Goal: Information Seeking & Learning: Learn about a topic

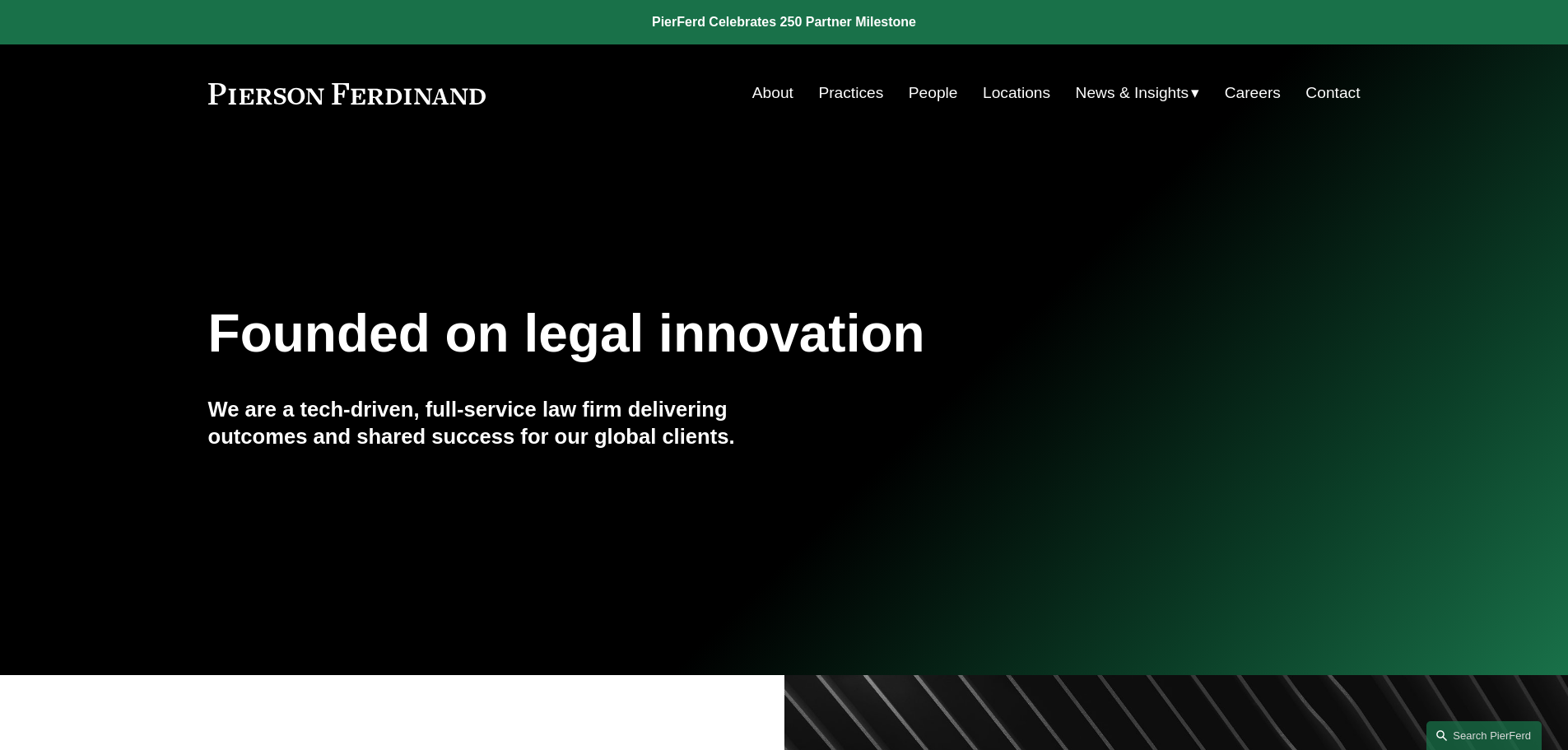
click at [851, 86] on link "Practices" at bounding box center [850, 93] width 65 height 31
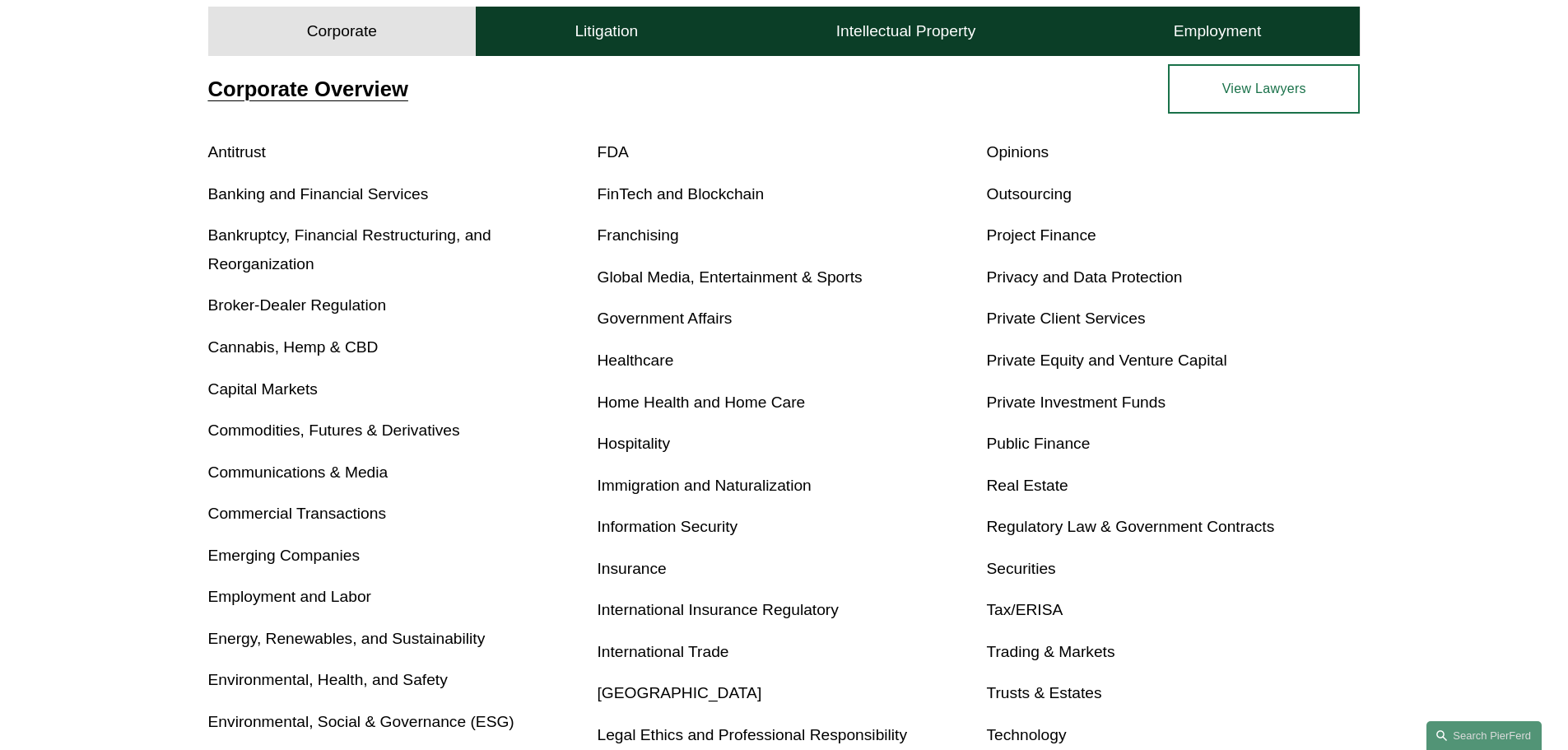
scroll to position [659, 0]
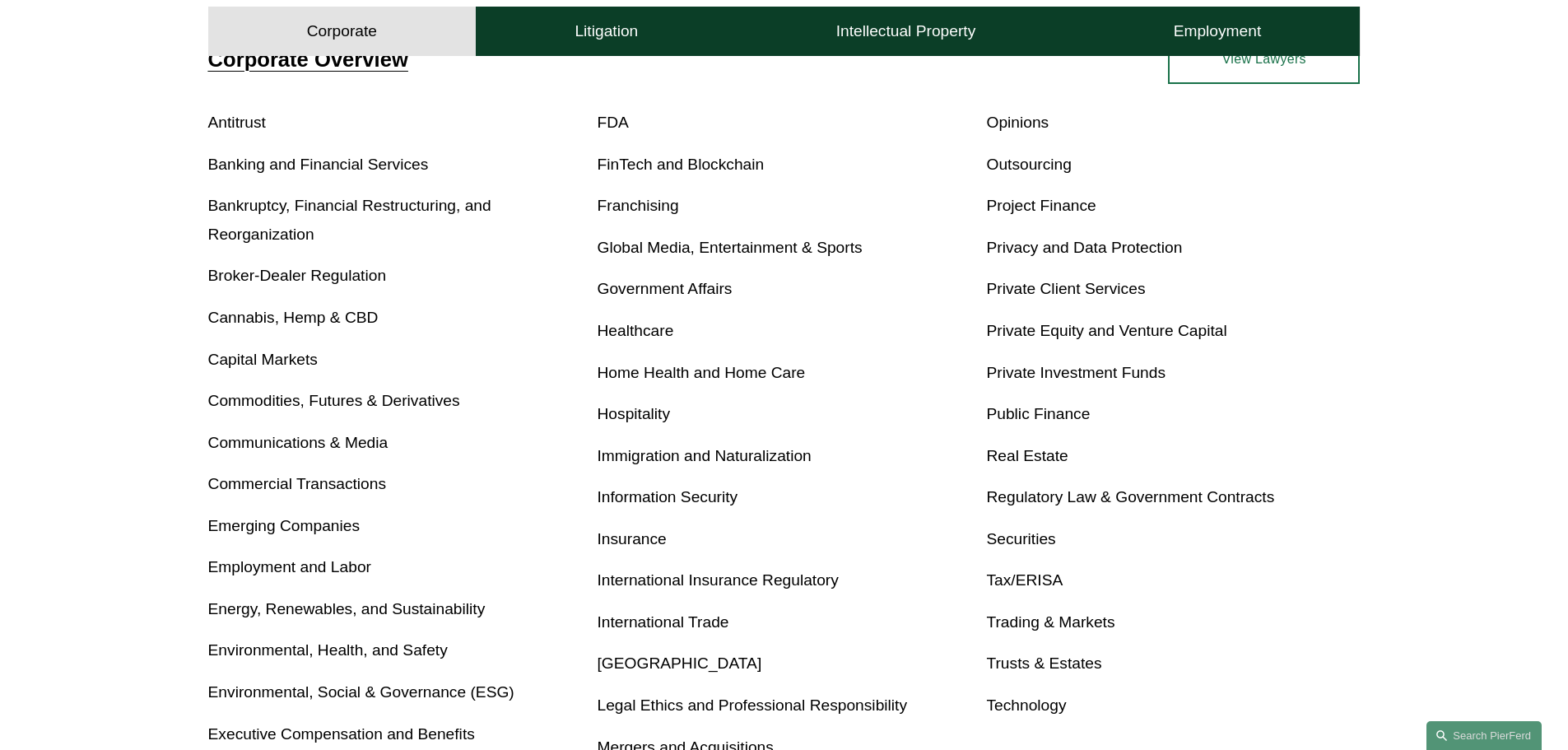
click at [249, 207] on link "Bankruptcy, Financial Restructuring, and Reorganization" at bounding box center [350, 220] width 283 height 46
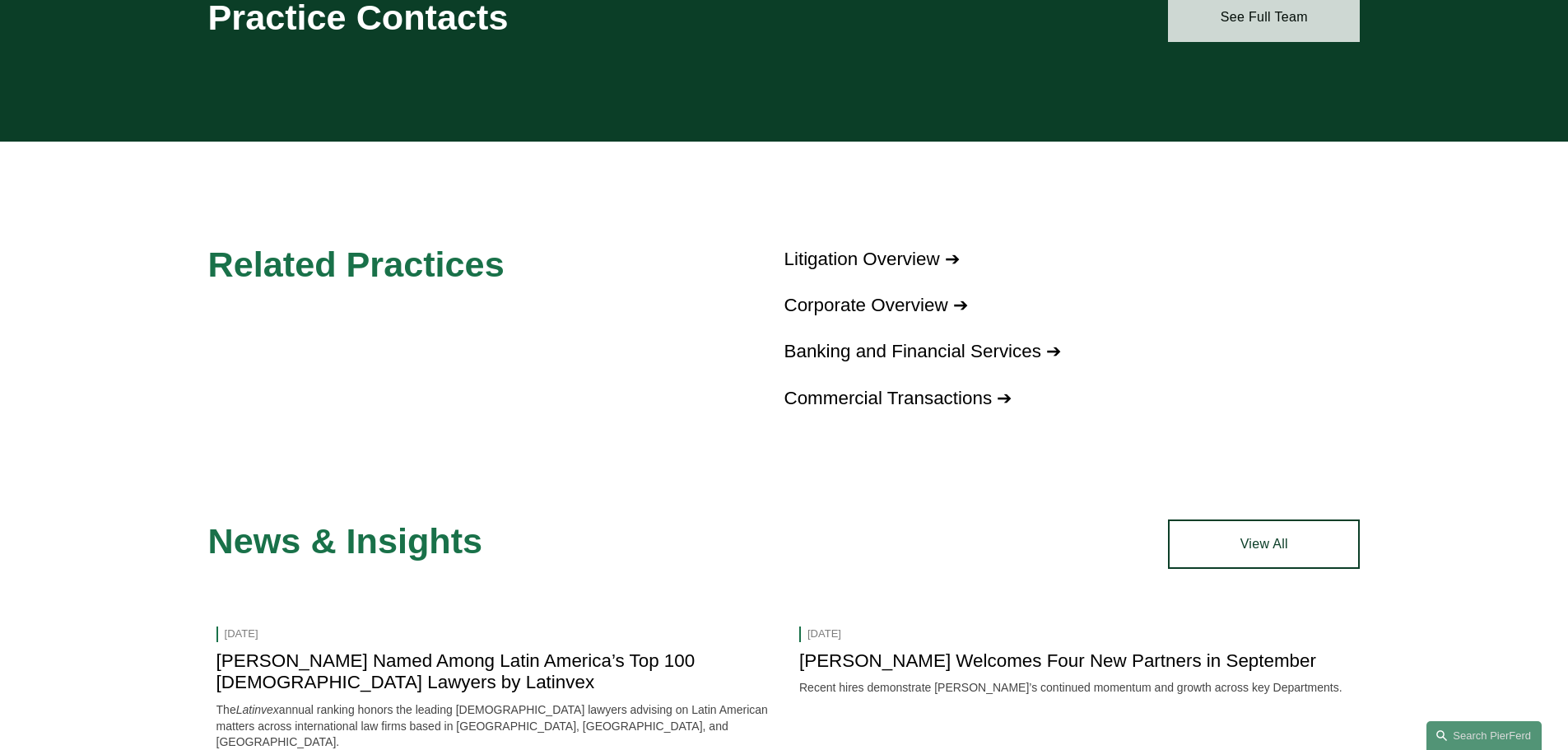
scroll to position [1647, 0]
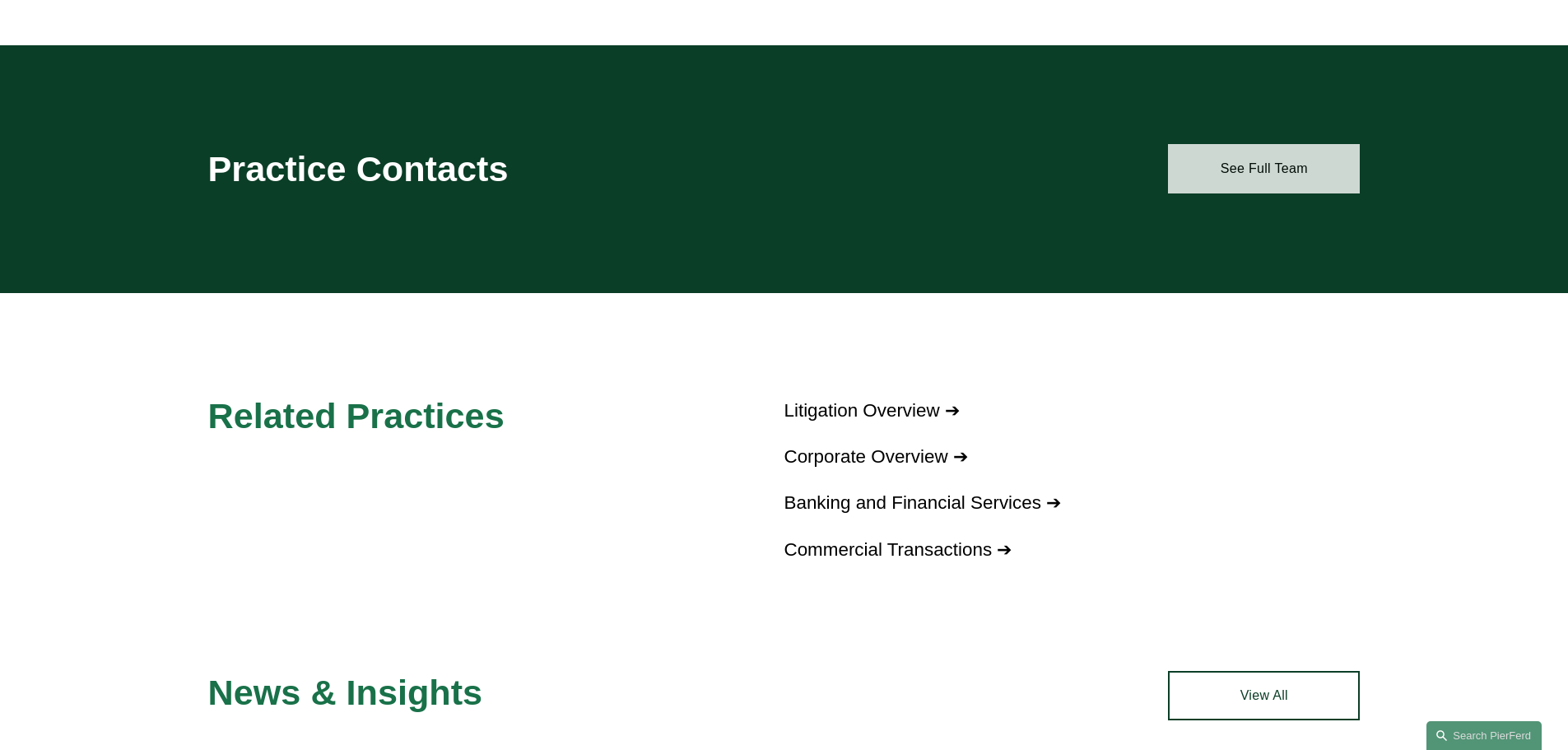
click at [1293, 167] on link "See Full Team" at bounding box center [1265, 169] width 192 height 50
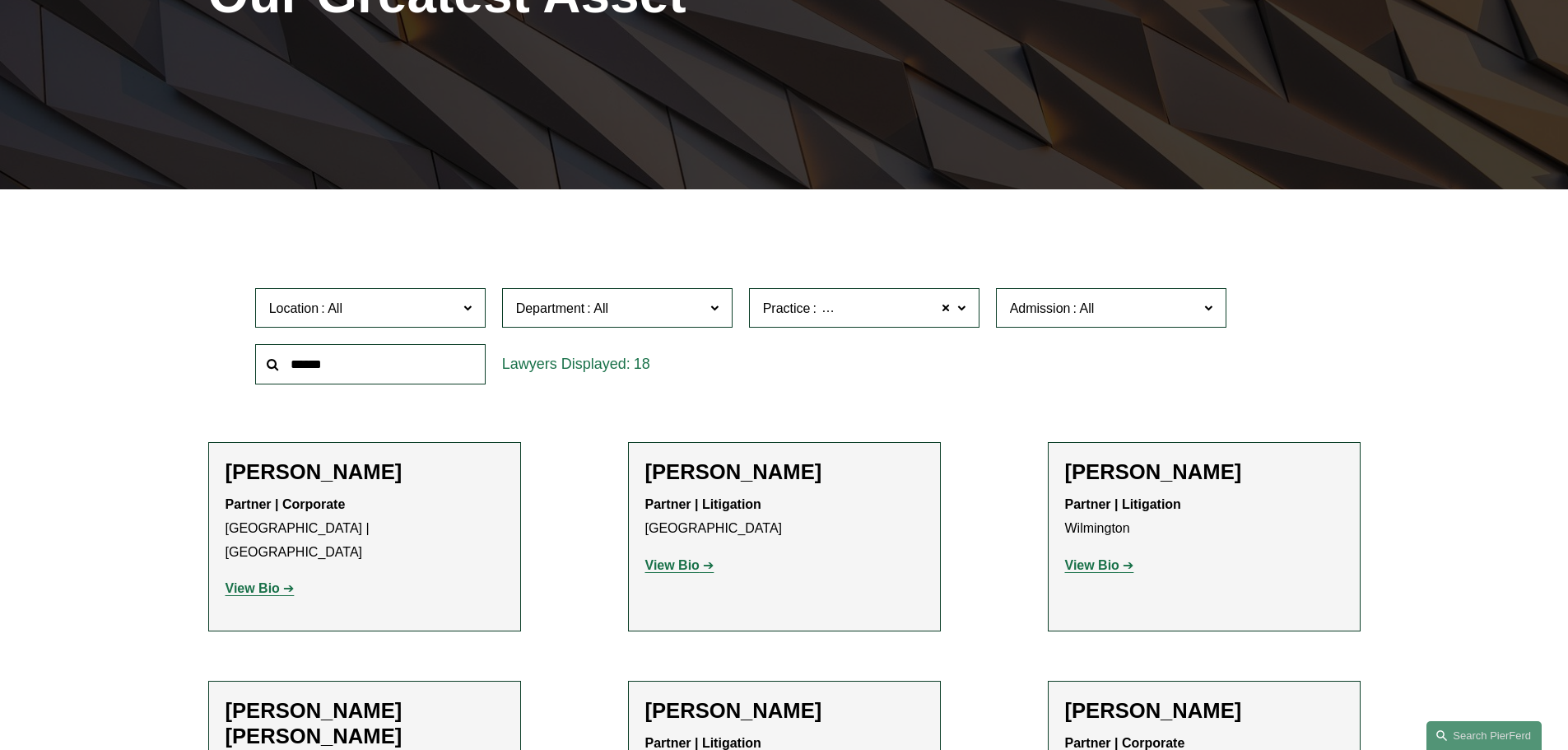
scroll to position [329, 0]
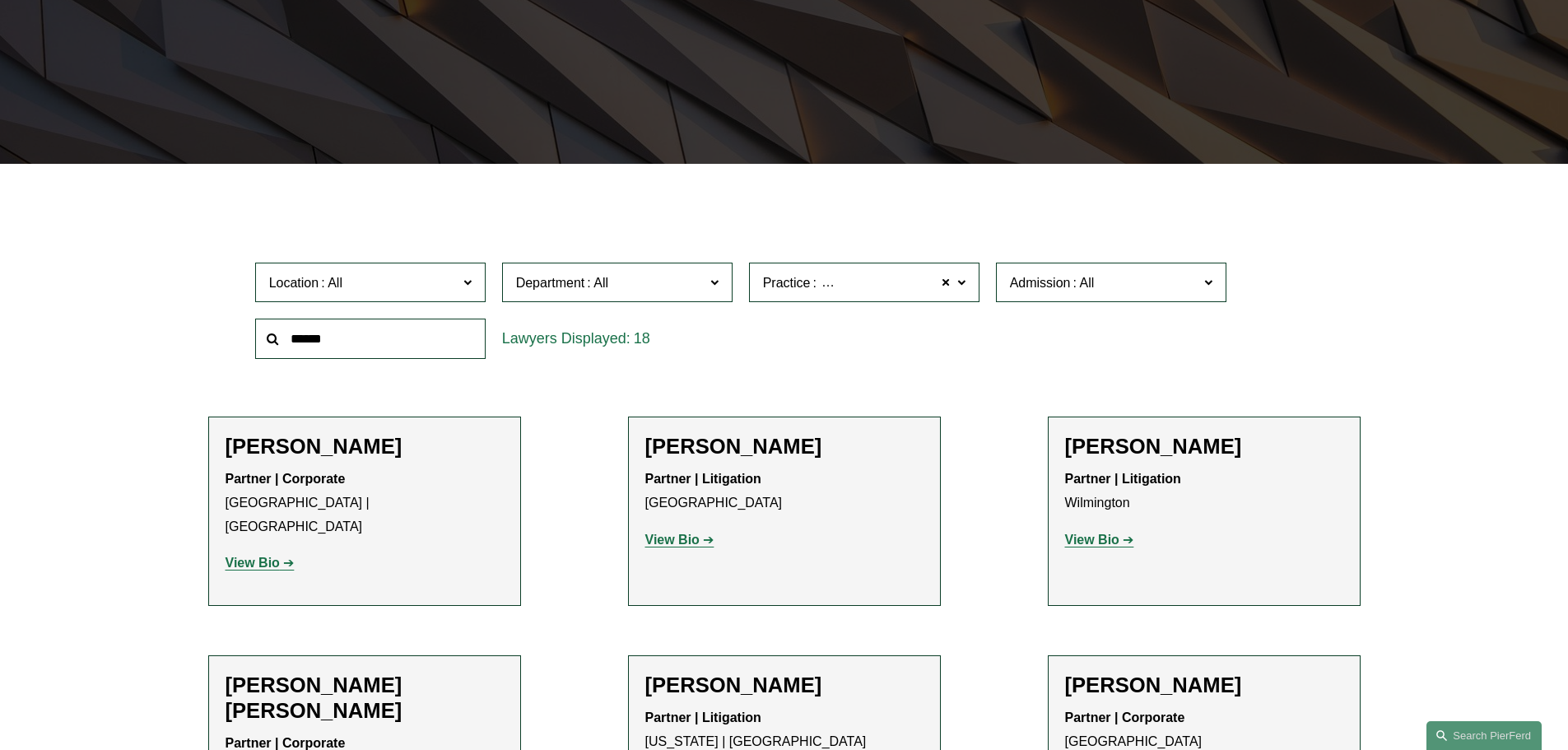
click at [928, 283] on span "Bankruptcy, Financial Restructuring, and Reorganization" at bounding box center [983, 283] width 328 height 21
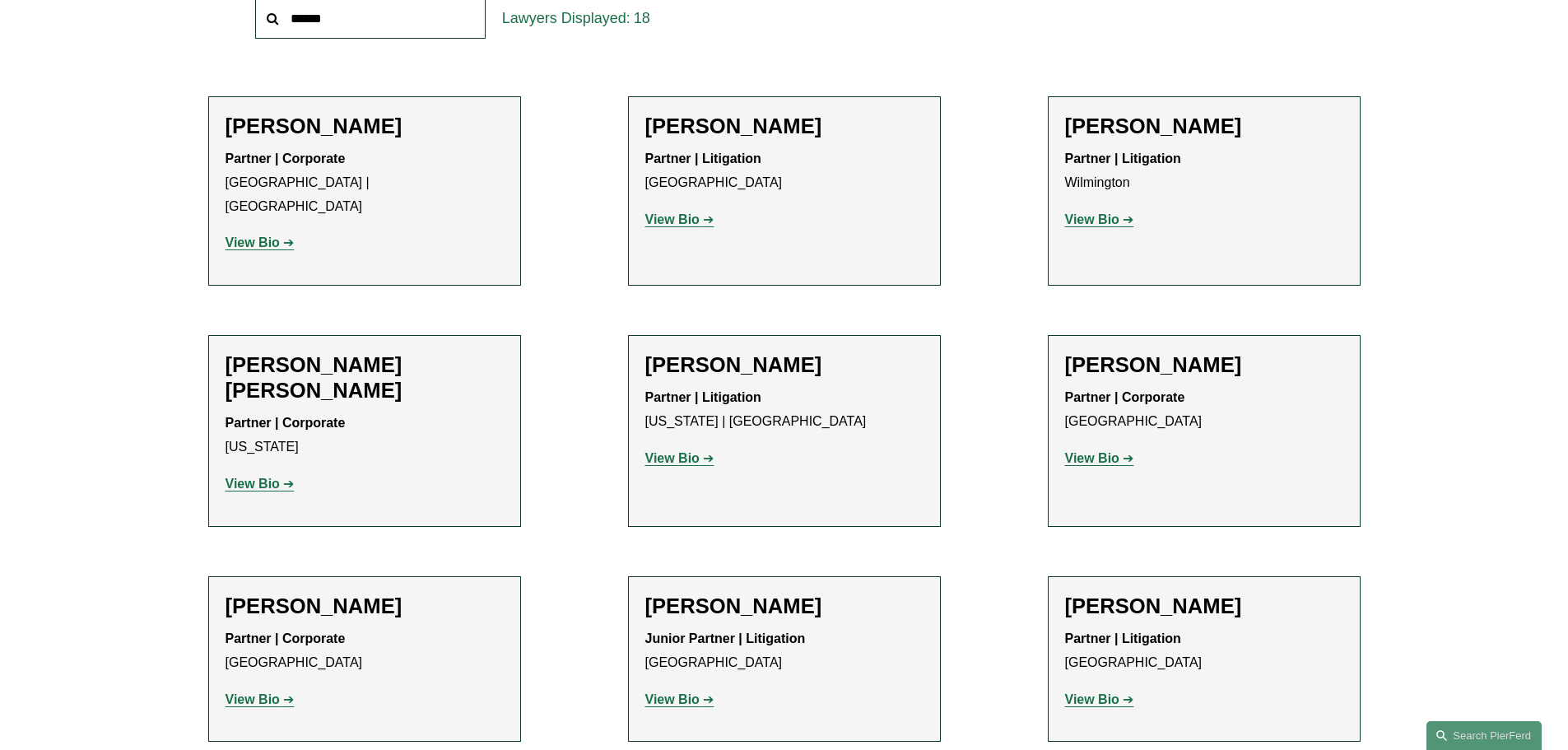
scroll to position [659, 0]
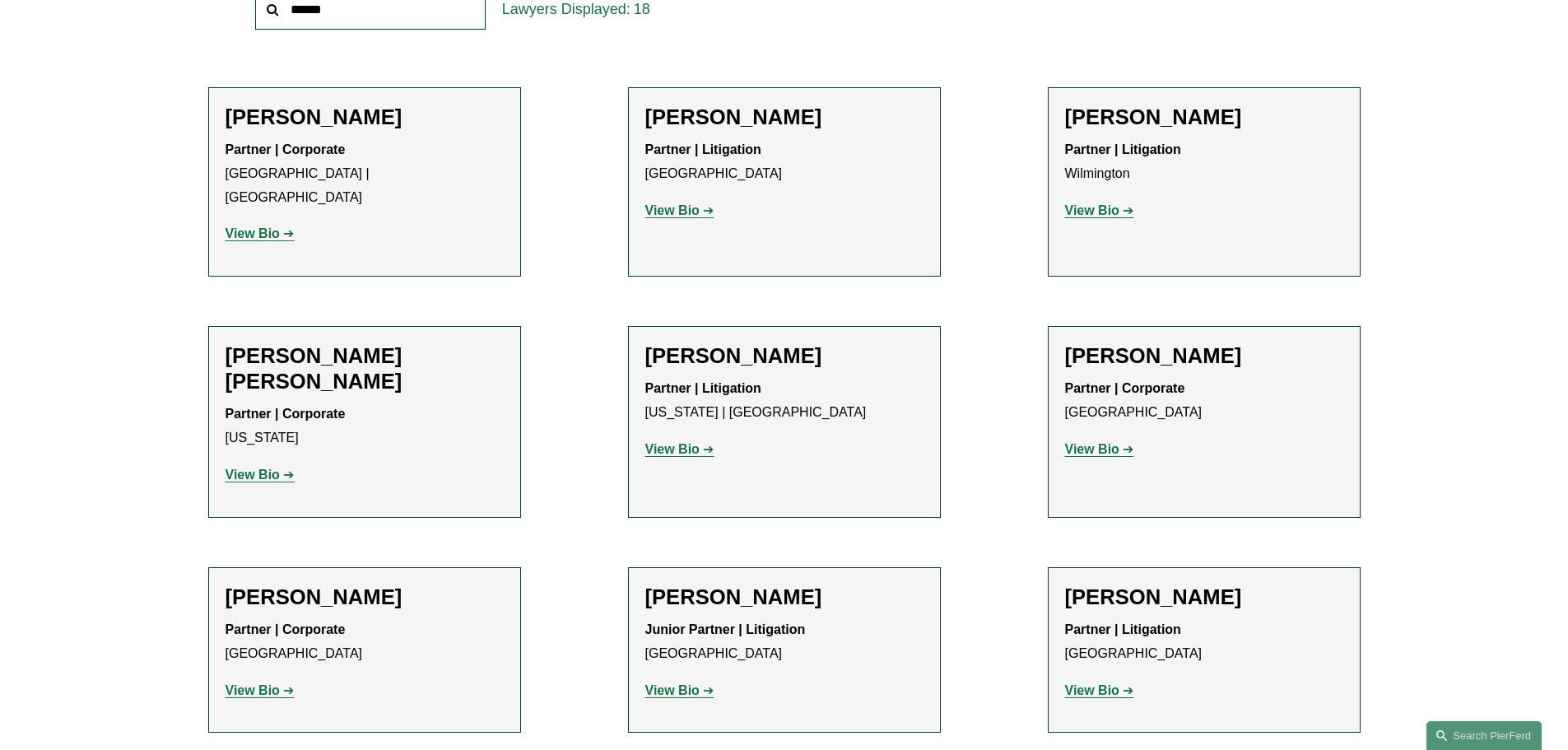
click at [1473, 316] on div "Filter Location All [GEOGRAPHIC_DATA] [GEOGRAPHIC_DATA] [GEOGRAPHIC_DATA] [GEOG…" at bounding box center [784, 693] width 1568 height 1665
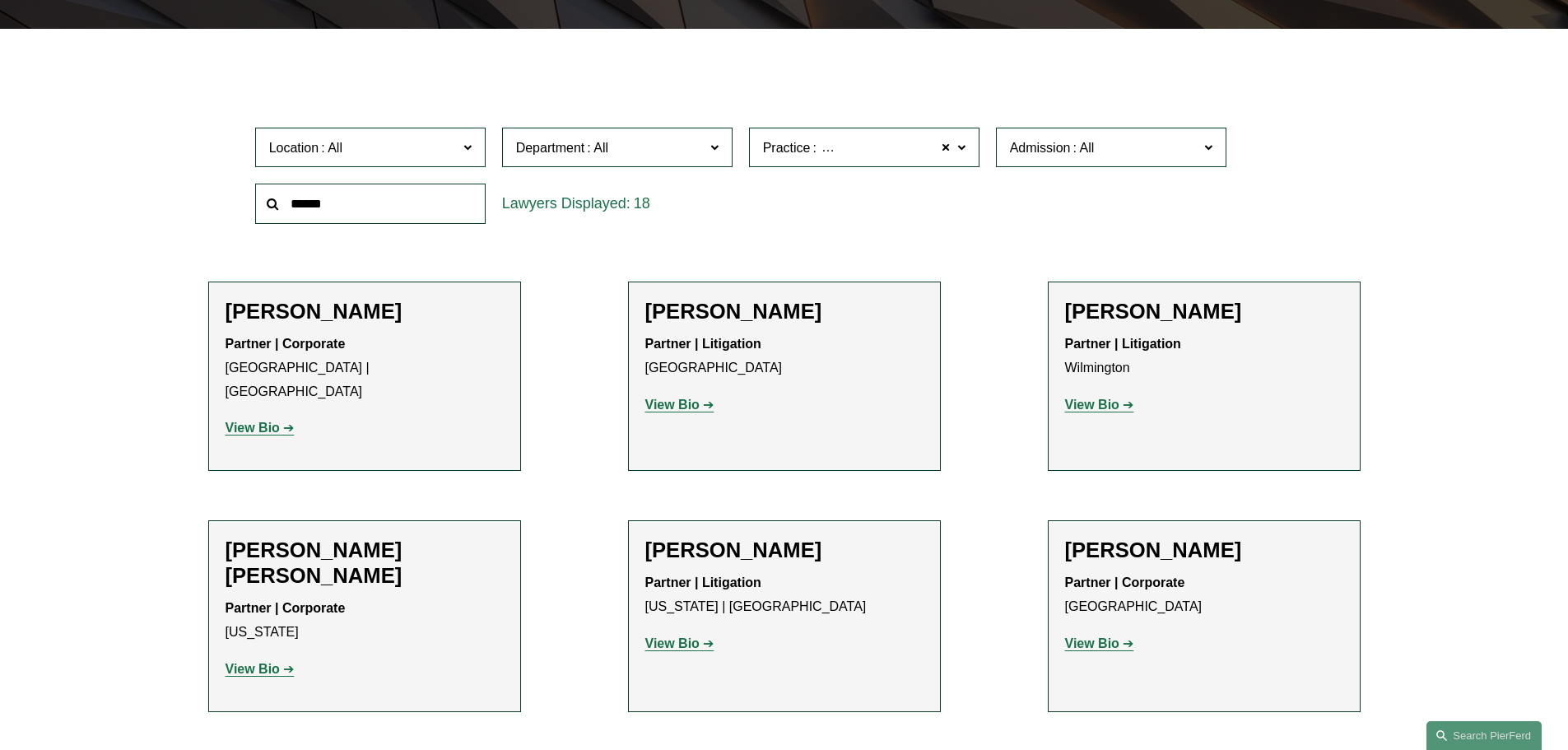
scroll to position [494, 0]
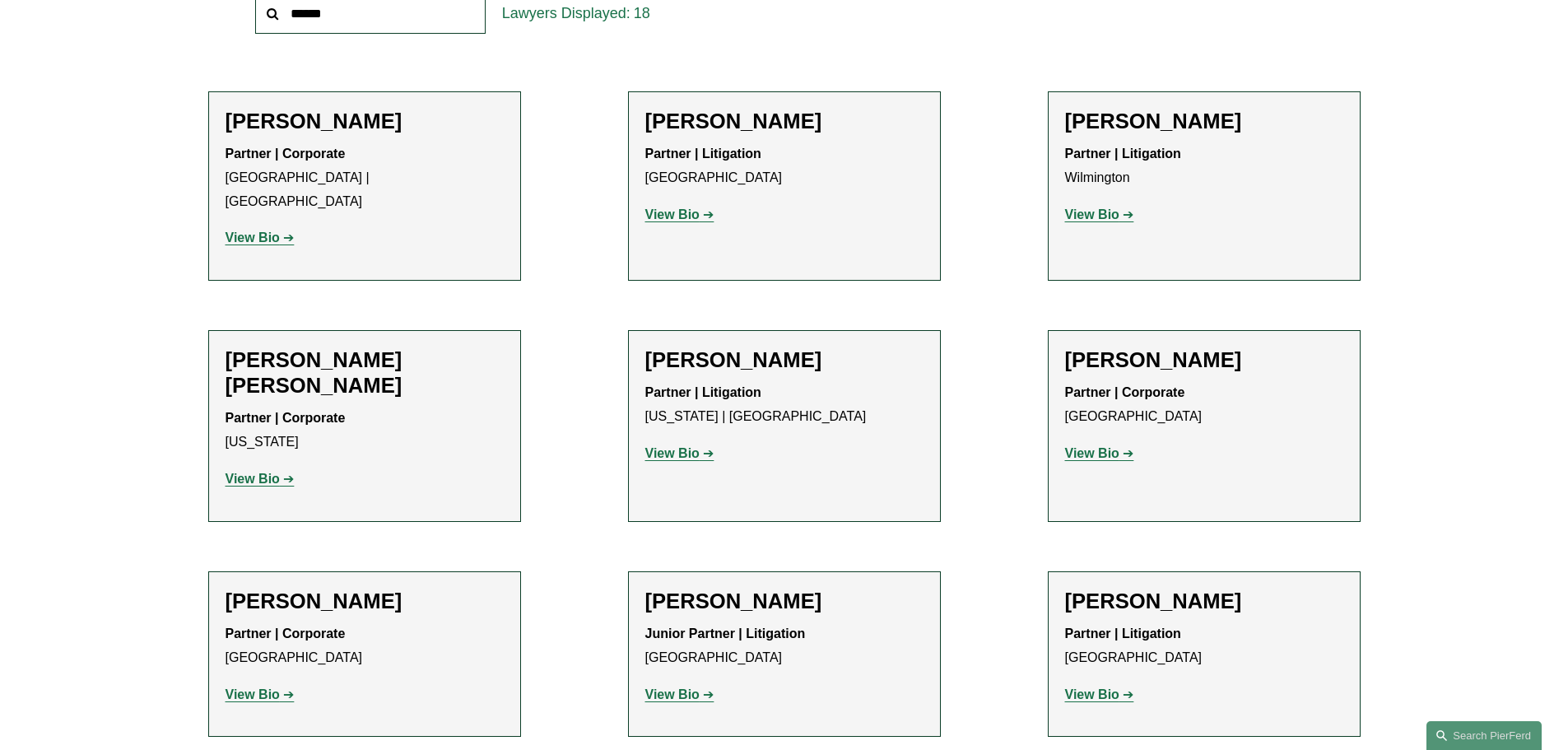
scroll to position [479, 0]
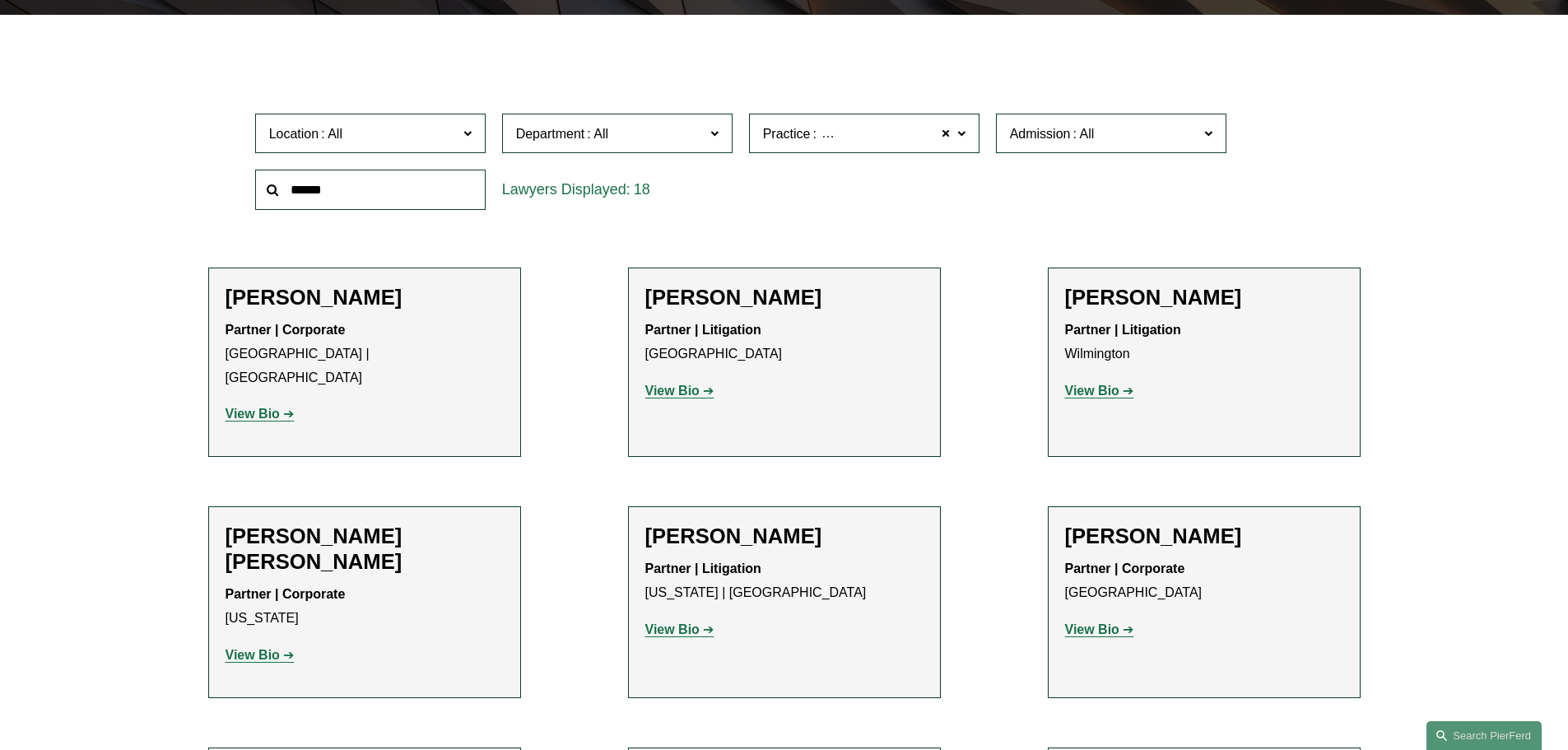
click at [0, 0] on link "Bankruptcy, Financial Restructuring, and Reorganization" at bounding box center [0, 0] width 0 height 0
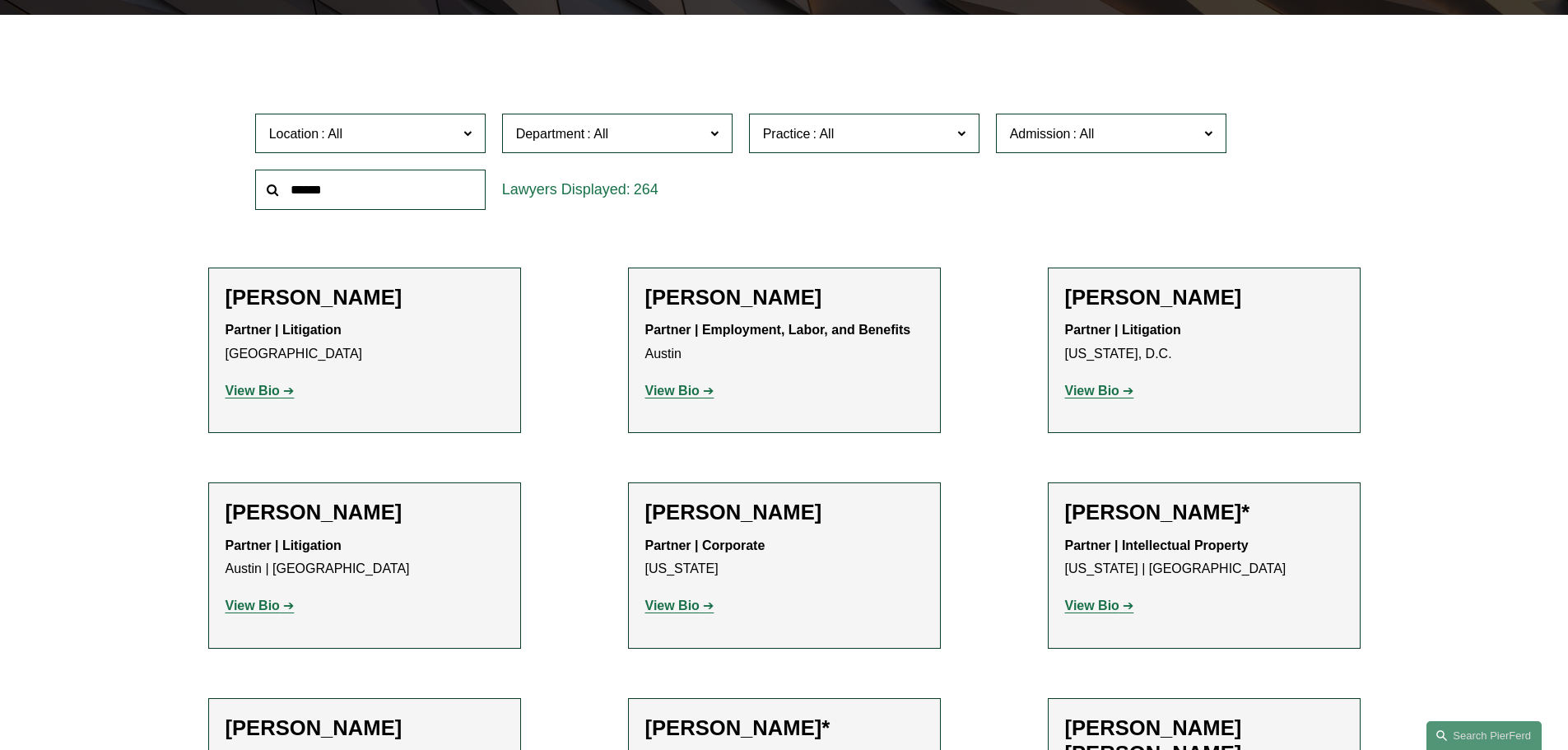
click at [908, 117] on label "Practice" at bounding box center [864, 133] width 230 height 40
click at [0, 0] on link "Bankruptcy, Financial Restructuring, and Reorganization" at bounding box center [0, 0] width 0 height 0
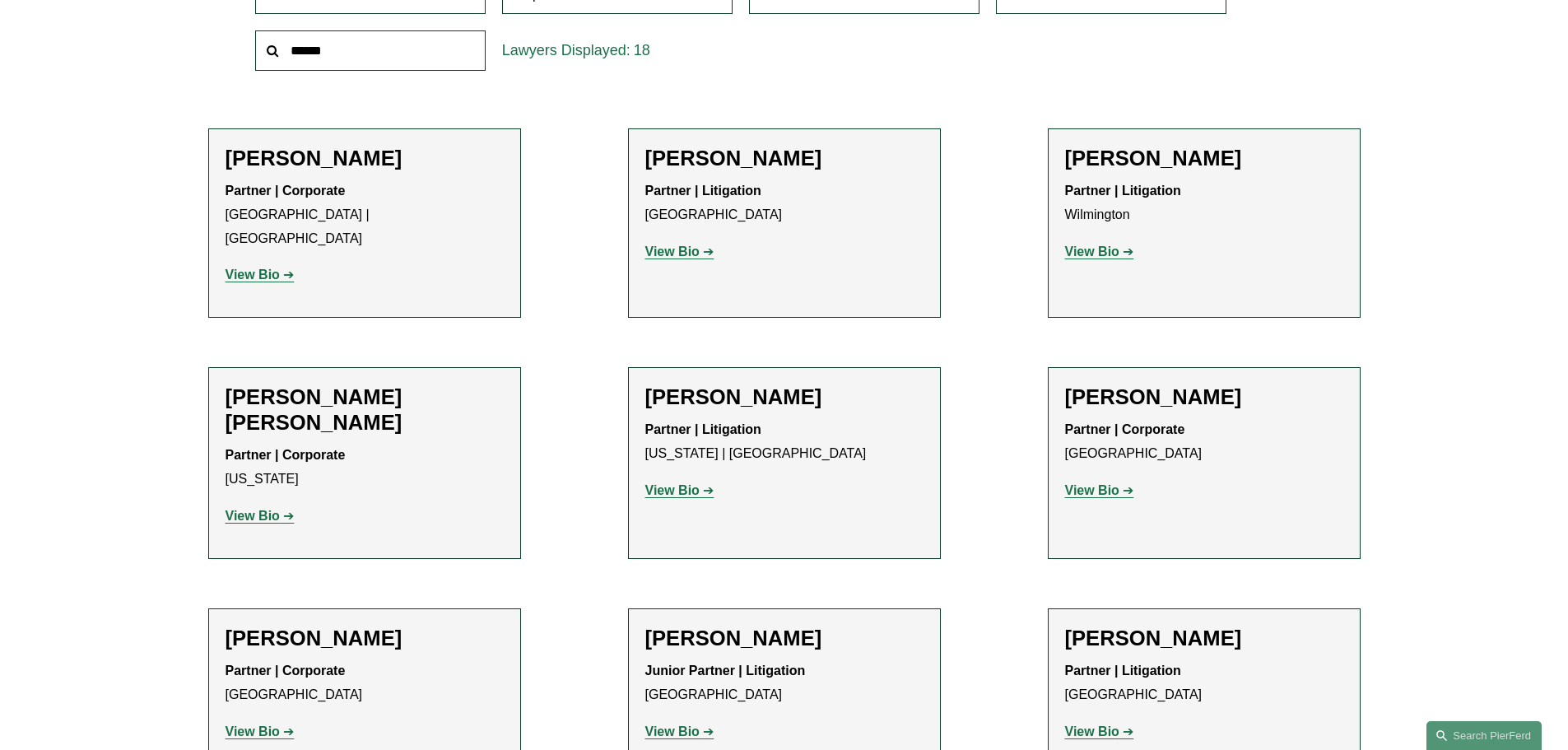
scroll to position [494, 0]
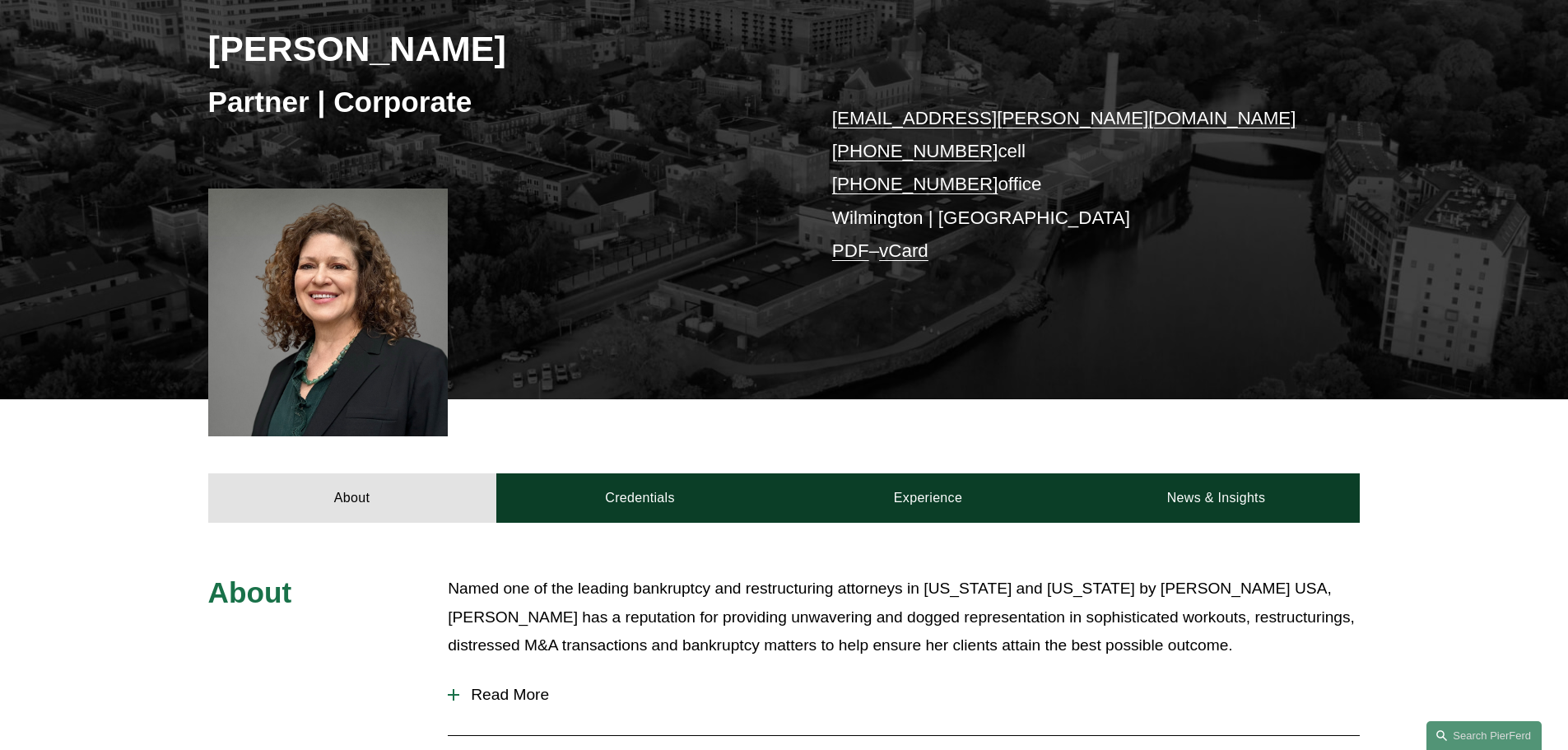
scroll to position [494, 0]
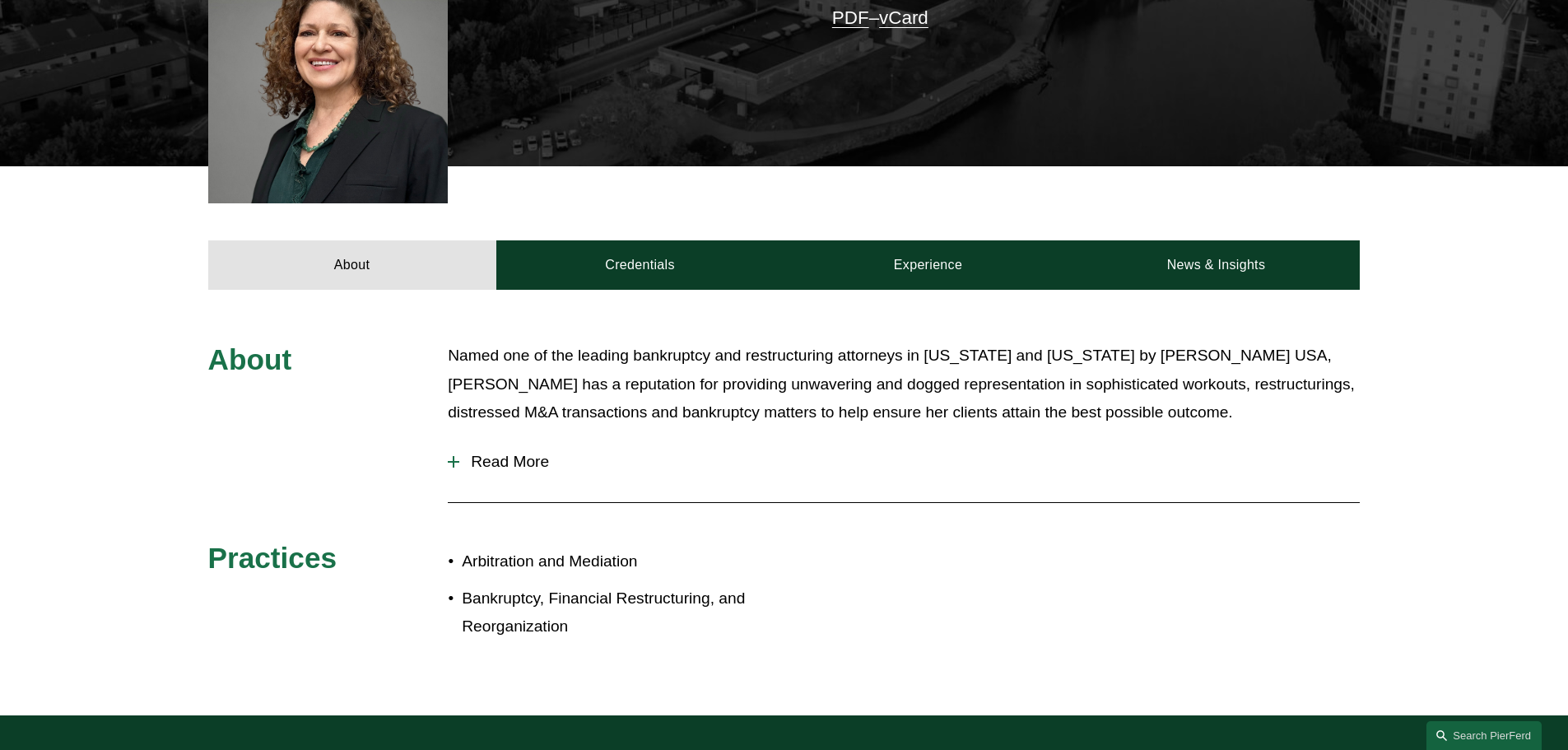
click at [456, 463] on div at bounding box center [454, 462] width 12 height 2
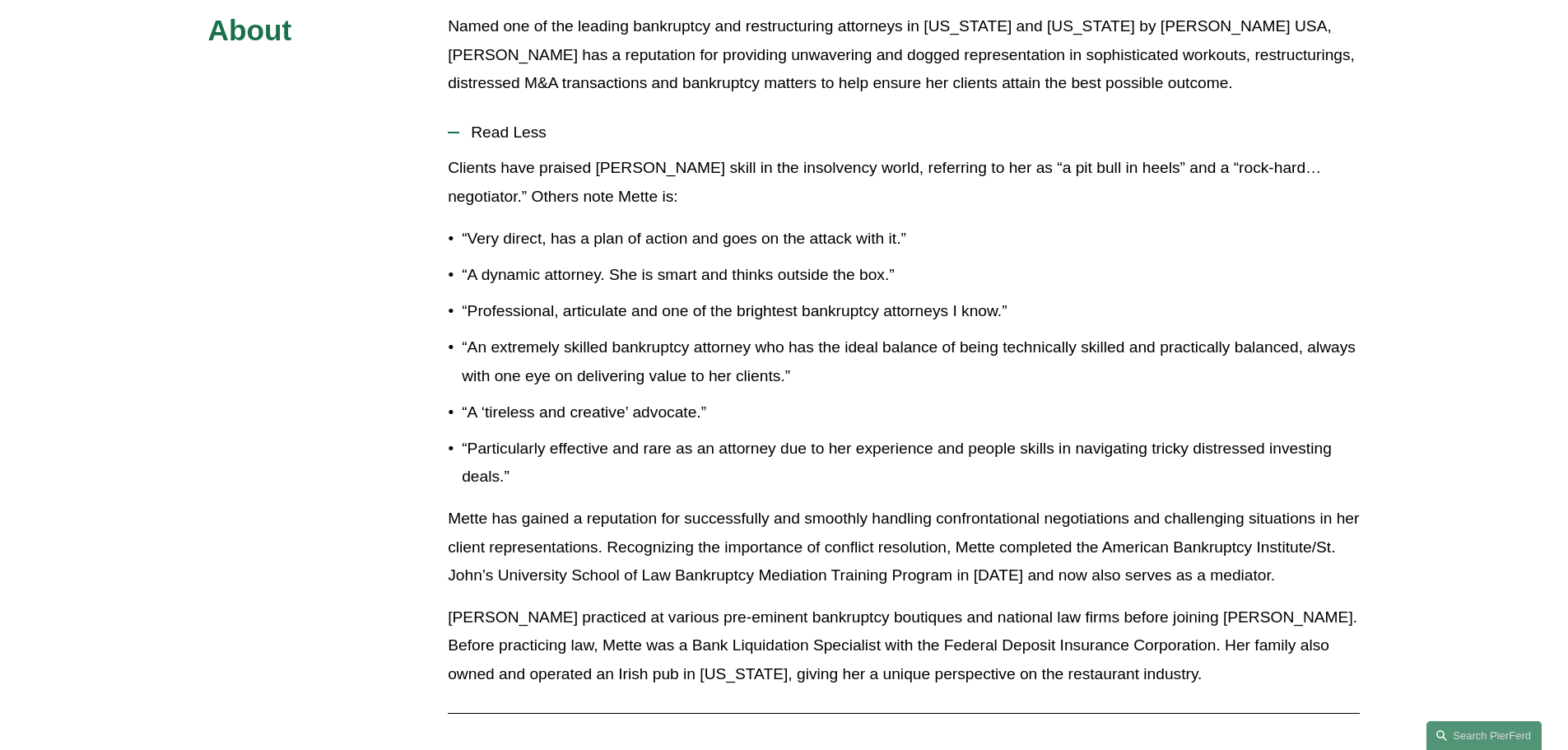
scroll to position [577, 0]
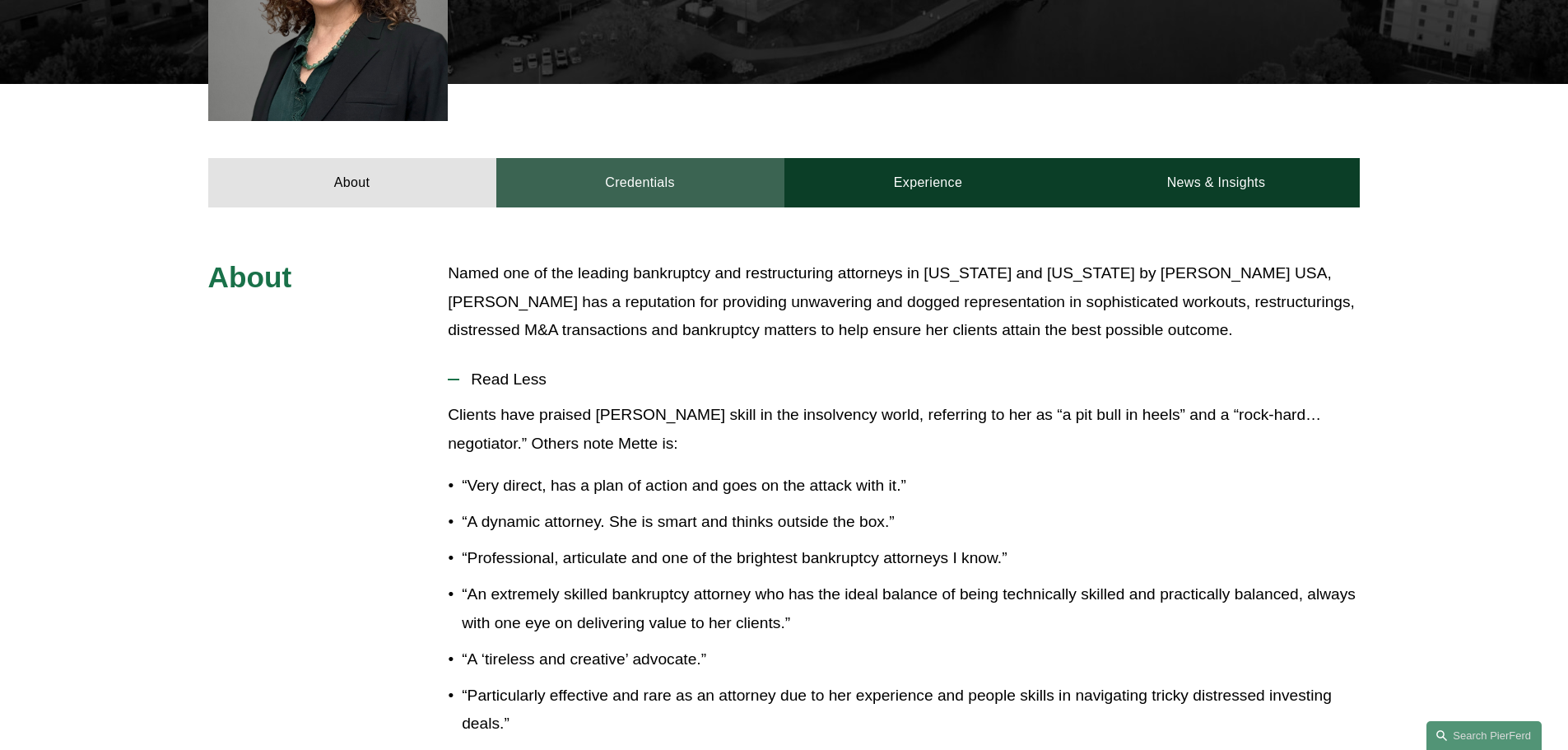
click at [671, 183] on link "Credentials" at bounding box center [640, 183] width 288 height 50
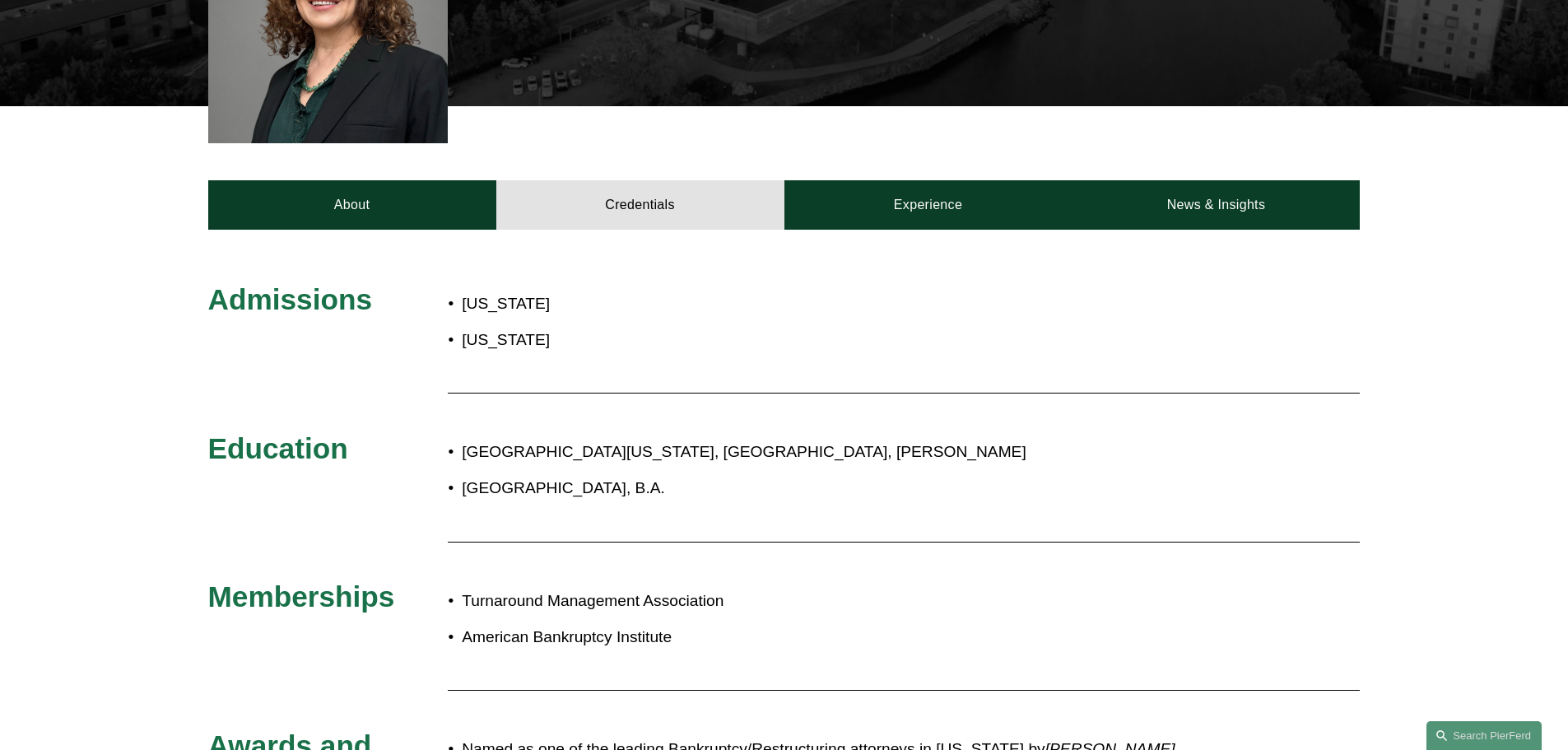
scroll to position [412, 0]
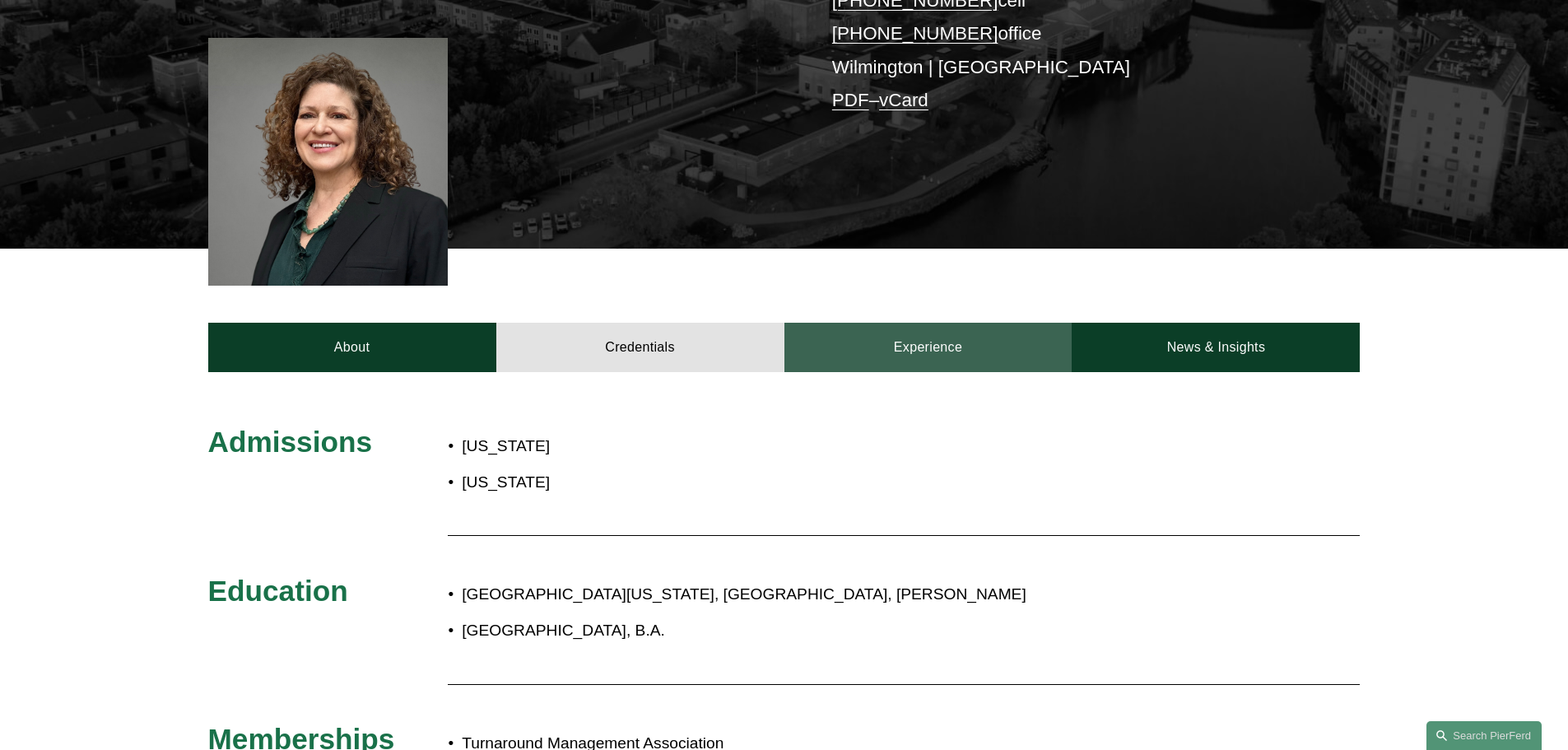
click at [908, 338] on link "Experience" at bounding box center [929, 348] width 288 height 50
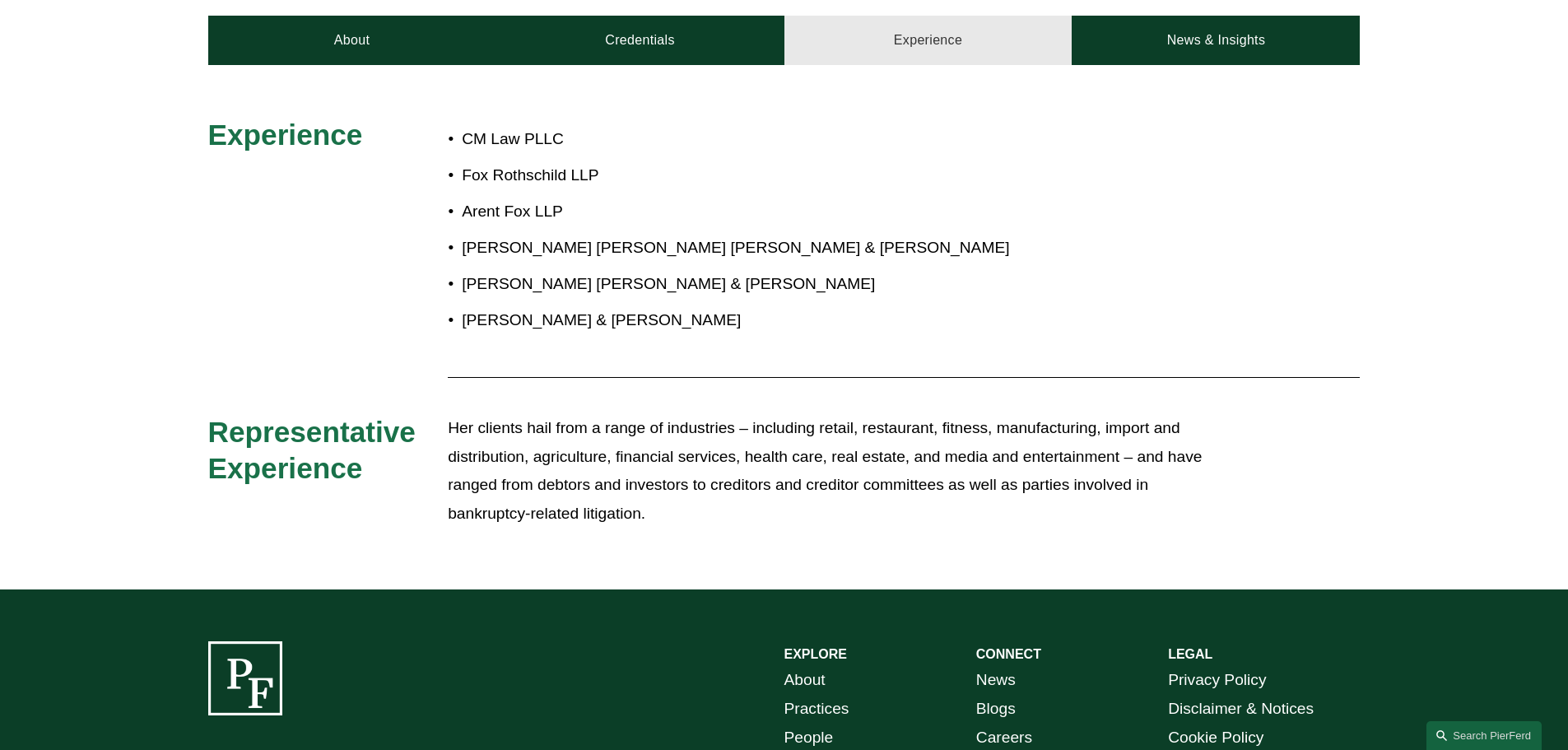
scroll to position [741, 0]
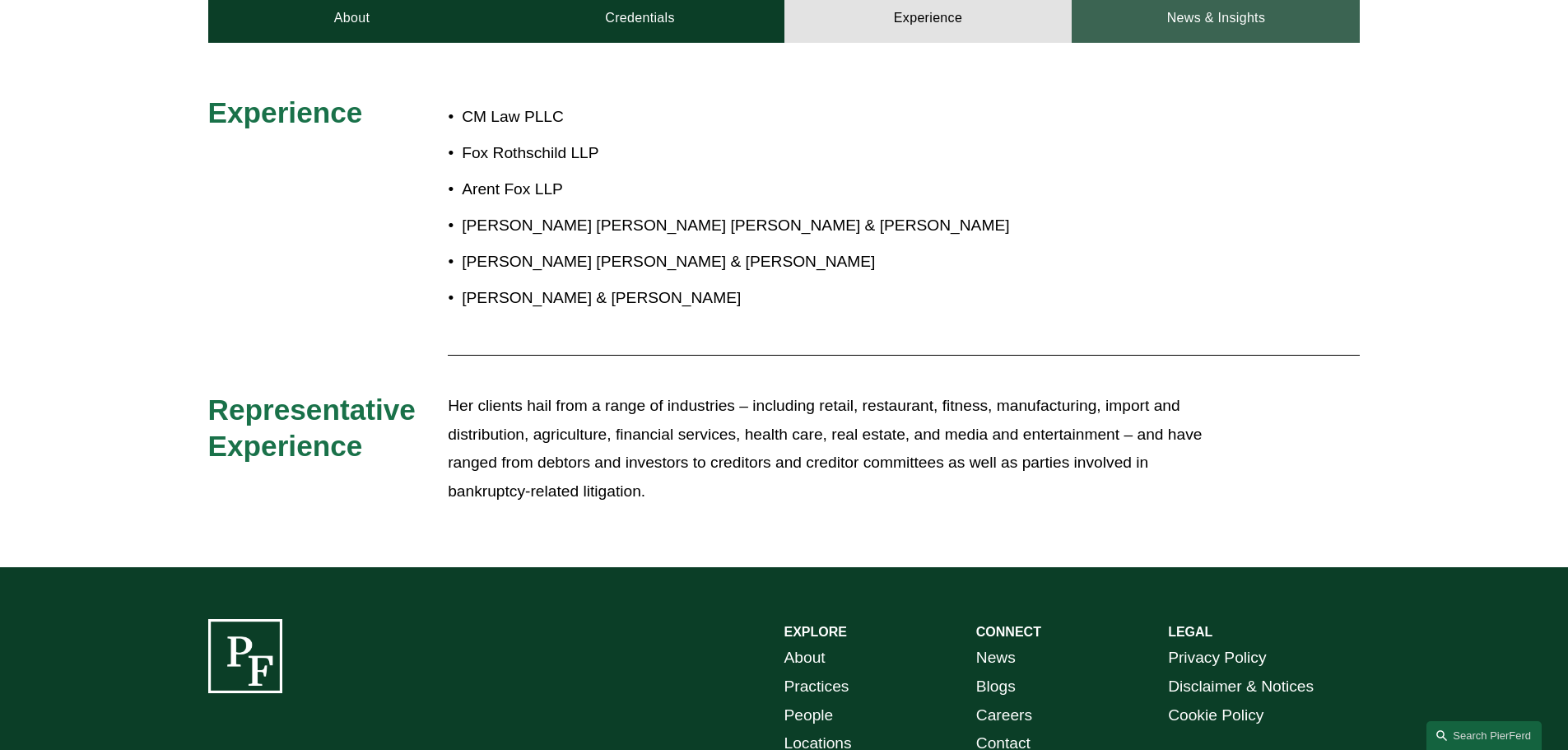
click at [1191, 21] on link "News & Insights" at bounding box center [1216, 19] width 288 height 50
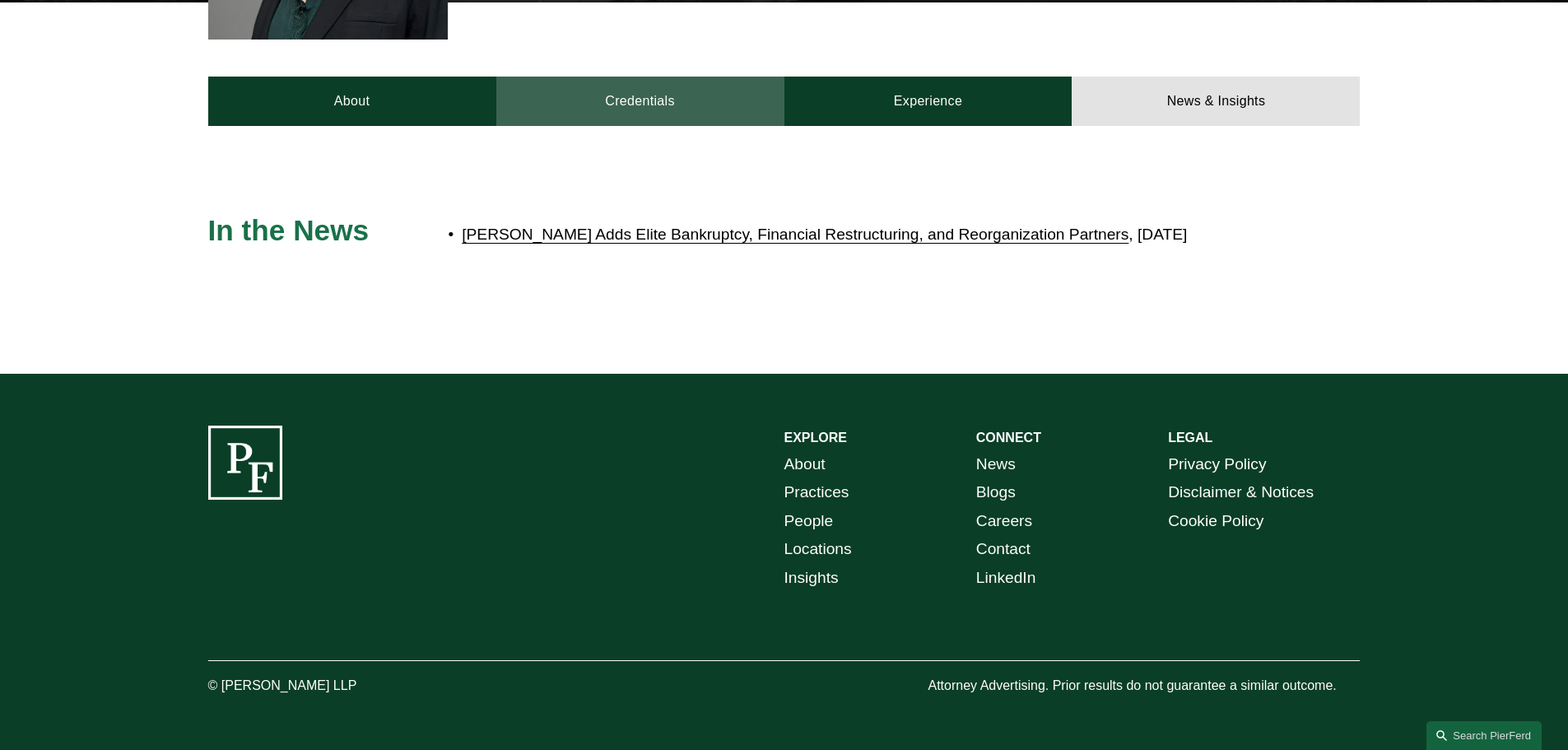
click at [666, 95] on link "Credentials" at bounding box center [640, 101] width 288 height 50
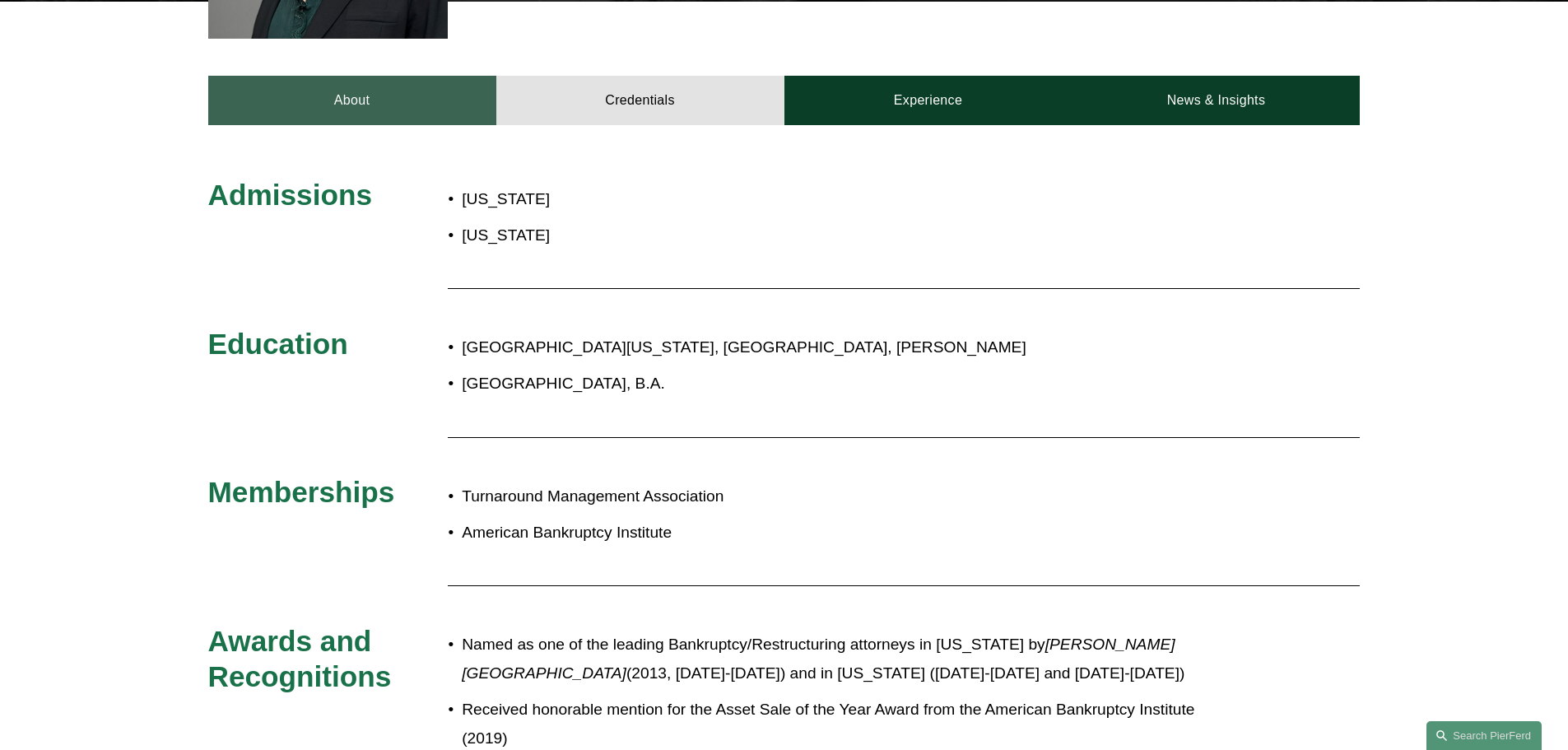
click at [333, 101] on link "About" at bounding box center [352, 101] width 288 height 50
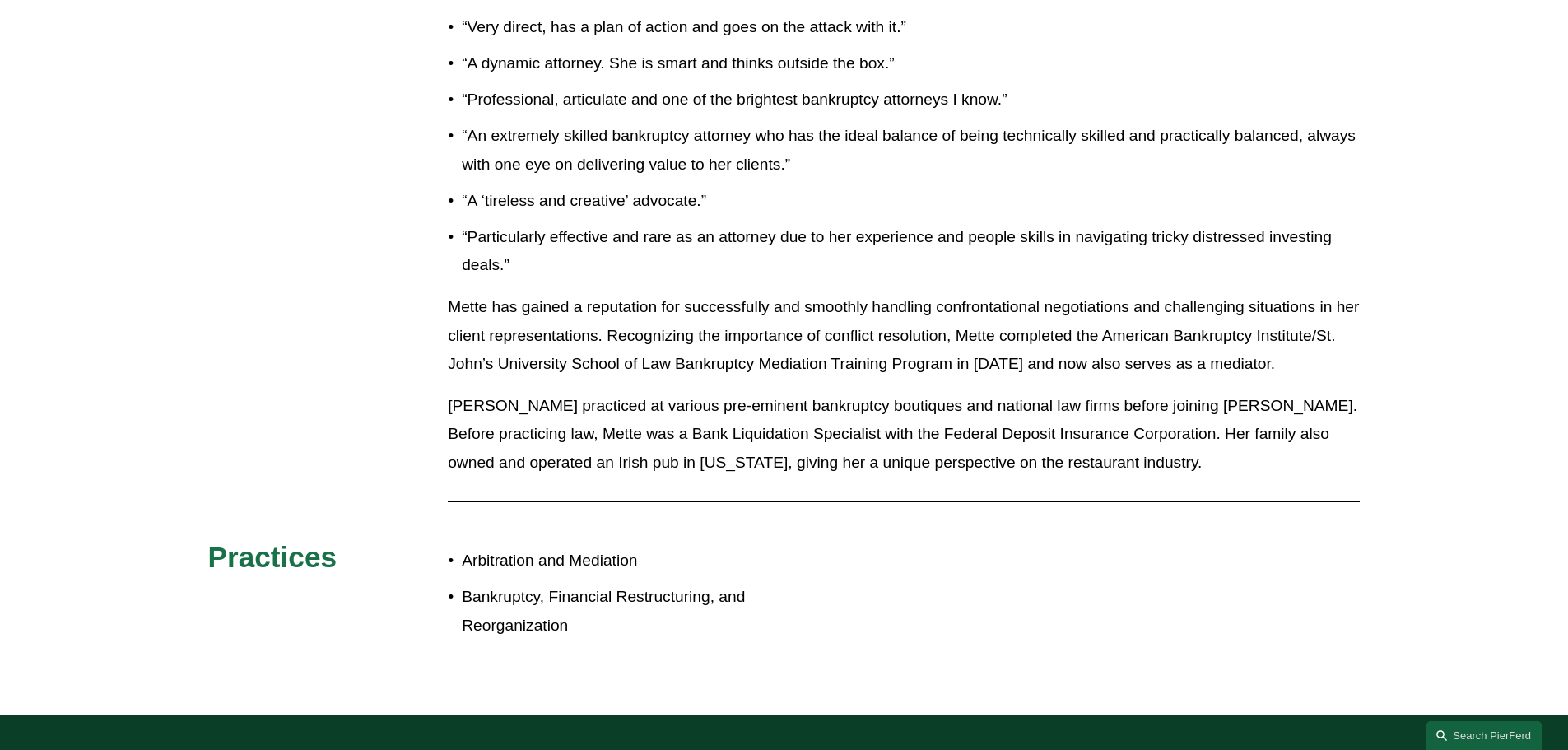
scroll to position [802, 0]
